Goal: Task Accomplishment & Management: Complete application form

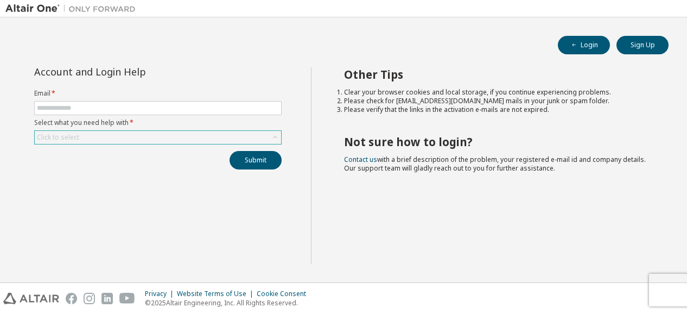
click at [269, 137] on div "Click to select" at bounding box center [158, 137] width 246 height 13
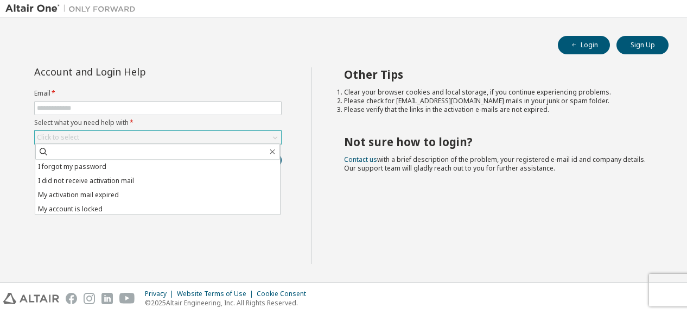
click at [269, 137] on div "Click to select" at bounding box center [158, 137] width 246 height 13
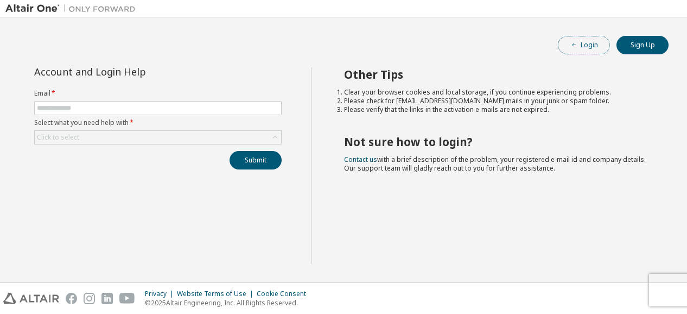
click at [579, 50] on button "Login" at bounding box center [584, 45] width 52 height 18
click at [625, 48] on button "Sign Up" at bounding box center [642, 45] width 52 height 18
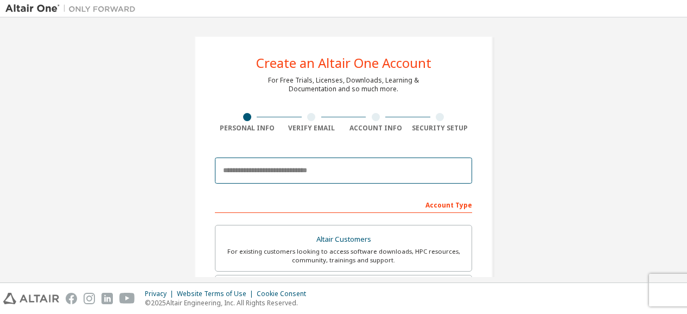
click at [310, 170] on input "email" at bounding box center [343, 170] width 257 height 26
type input "**********"
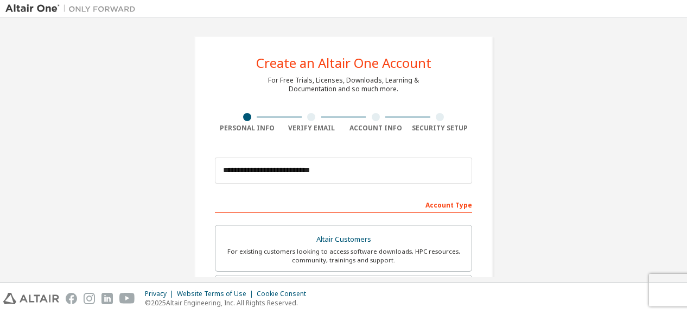
click at [307, 116] on div at bounding box center [311, 117] width 8 height 8
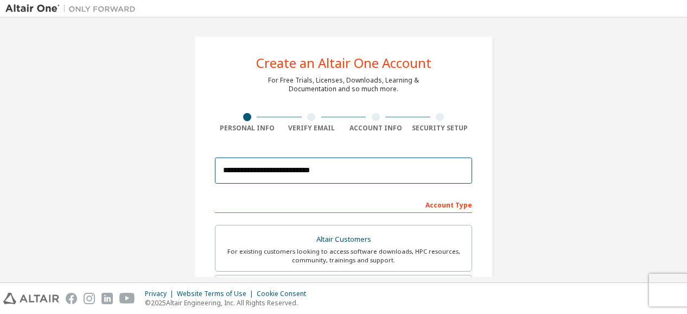
click at [310, 167] on input "**********" at bounding box center [343, 170] width 257 height 26
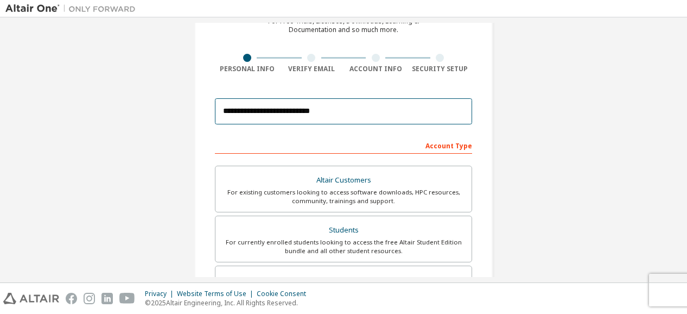
scroll to position [70, 0]
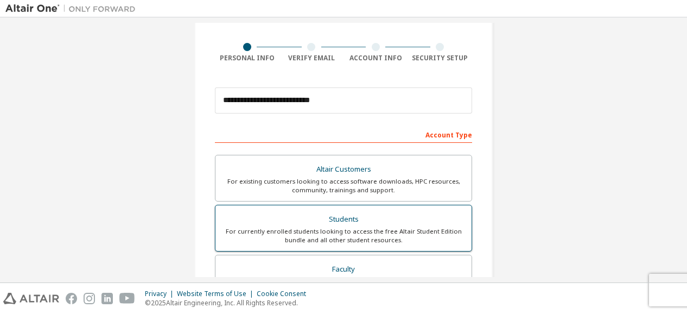
click at [346, 218] on div "Students" at bounding box center [343, 219] width 243 height 15
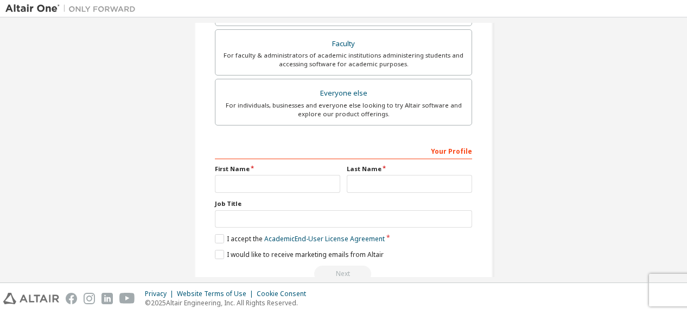
scroll to position [318, 0]
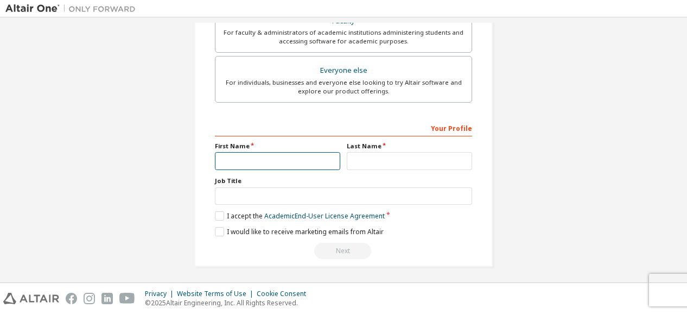
click at [264, 155] on input "text" at bounding box center [277, 161] width 125 height 18
type input "*********"
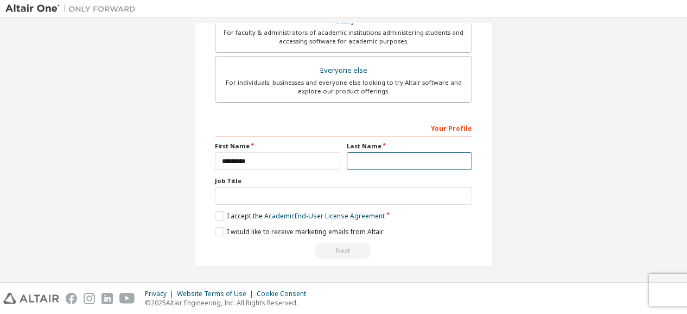
click at [384, 162] on input "text" at bounding box center [409, 161] width 125 height 18
type input "*****"
click at [220, 213] on label "I accept the Academic End-User License Agreement" at bounding box center [300, 215] width 170 height 9
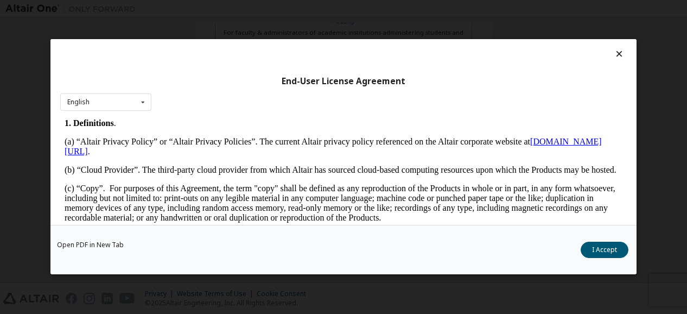
scroll to position [199, 0]
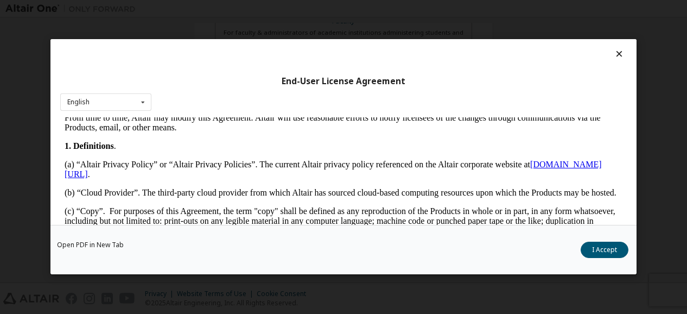
click at [593, 54] on div at bounding box center [343, 56] width 566 height 15
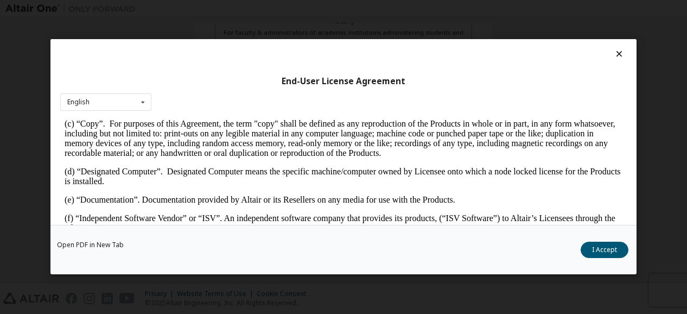
scroll to position [292, 0]
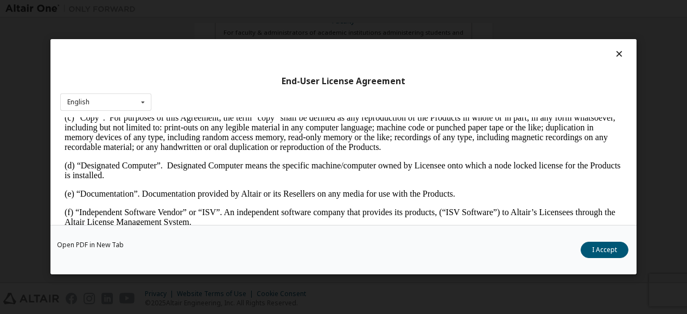
drag, startPoint x: 687, startPoint y: 308, endPoint x: 687, endPoint y: 340, distance: 31.5
click at [686, 313] on html "**********" at bounding box center [343, 157] width 687 height 314
click at [606, 247] on button "I Accept" at bounding box center [605, 250] width 48 height 16
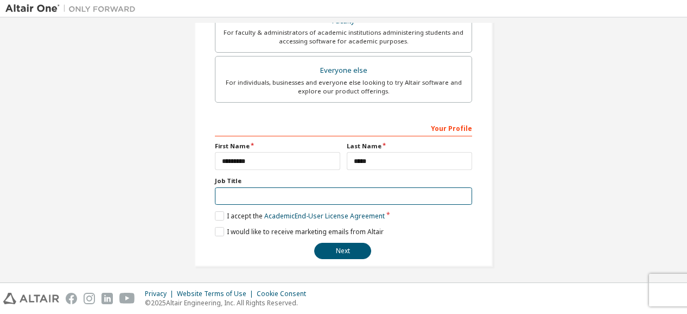
click at [366, 192] on input "text" at bounding box center [343, 196] width 257 height 18
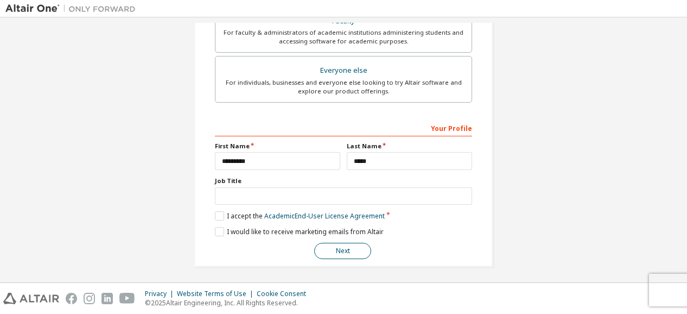
click at [341, 255] on button "Next" at bounding box center [342, 251] width 57 height 16
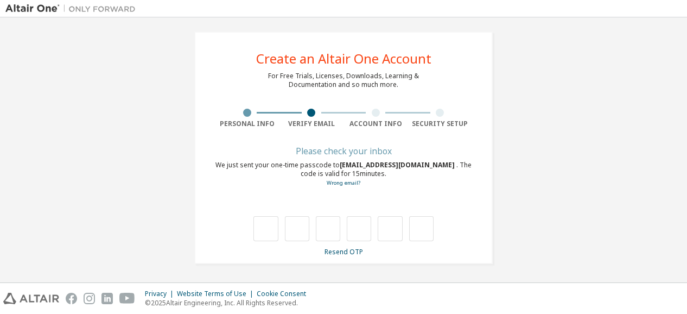
scroll to position [4, 0]
type input "*"
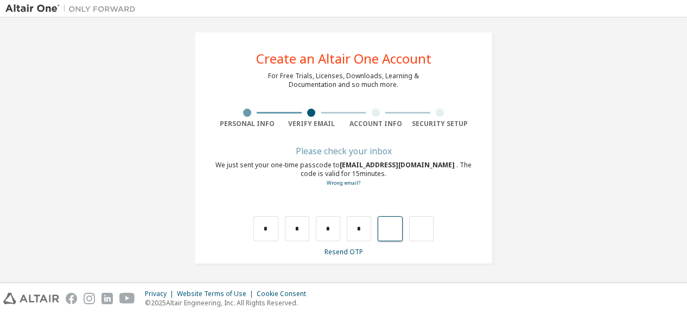
type input "*"
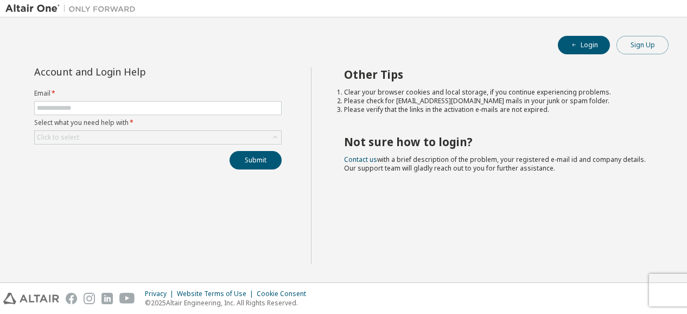
click at [636, 47] on button "Sign Up" at bounding box center [642, 45] width 52 height 18
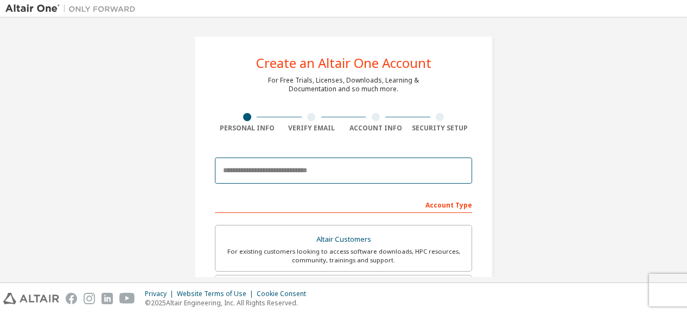
click at [285, 168] on input "email" at bounding box center [343, 170] width 257 height 26
type input "**********"
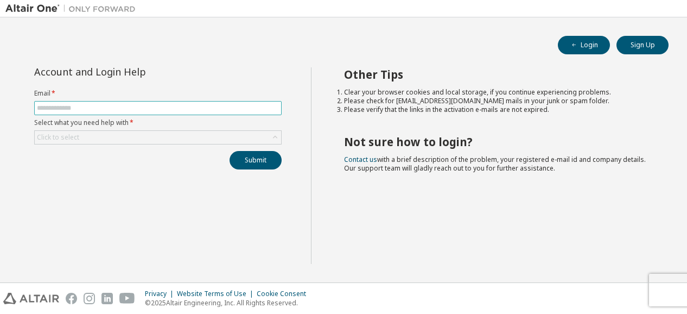
click at [85, 106] on input "text" at bounding box center [158, 108] width 242 height 9
type input "**********"
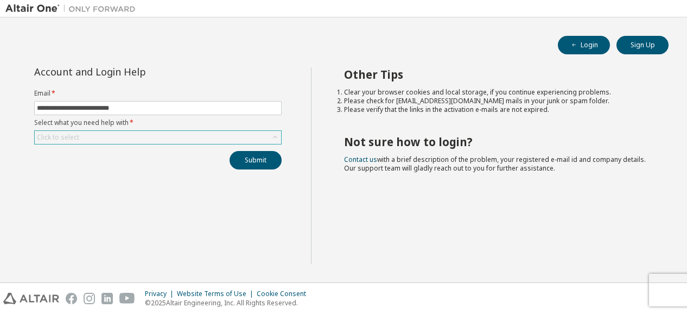
click at [97, 132] on div "Click to select" at bounding box center [158, 137] width 246 height 13
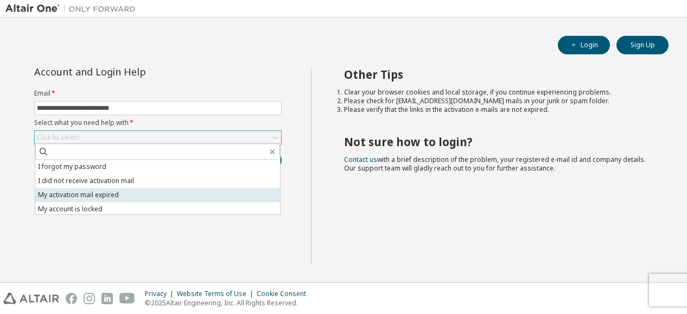
click at [65, 194] on li "My activation mail expired" at bounding box center [157, 195] width 245 height 14
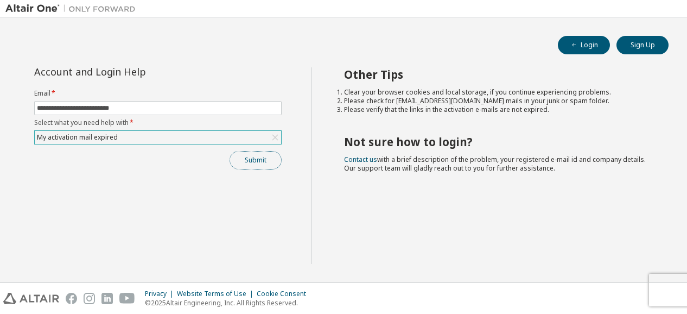
click at [272, 161] on button "Submit" at bounding box center [256, 160] width 52 height 18
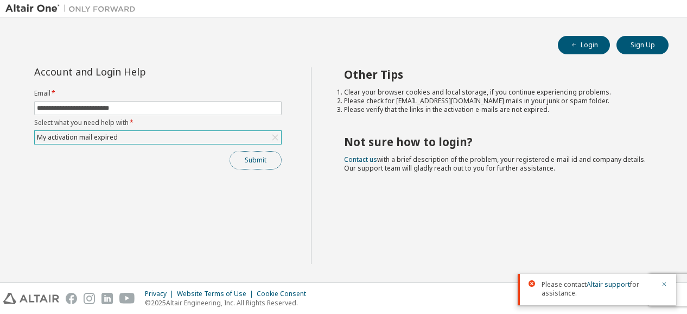
click at [264, 164] on button "Submit" at bounding box center [256, 160] width 52 height 18
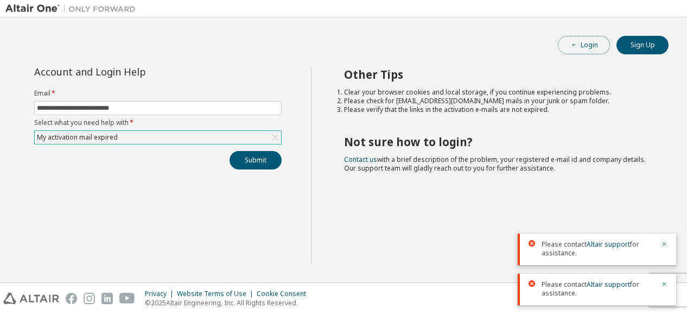
click at [575, 43] on icon "button" at bounding box center [574, 45] width 7 height 7
